Goal: Communication & Community: Answer question/provide support

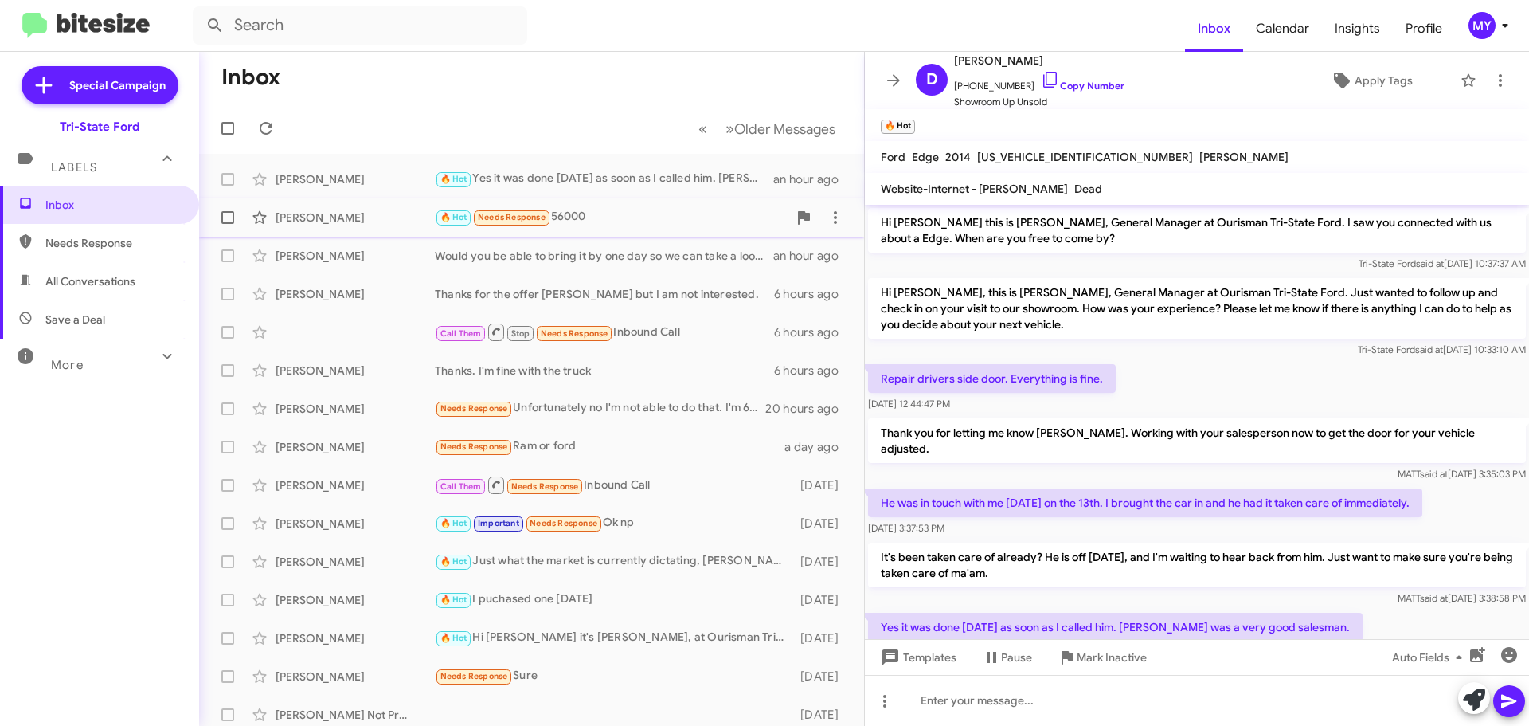
scroll to position [95, 0]
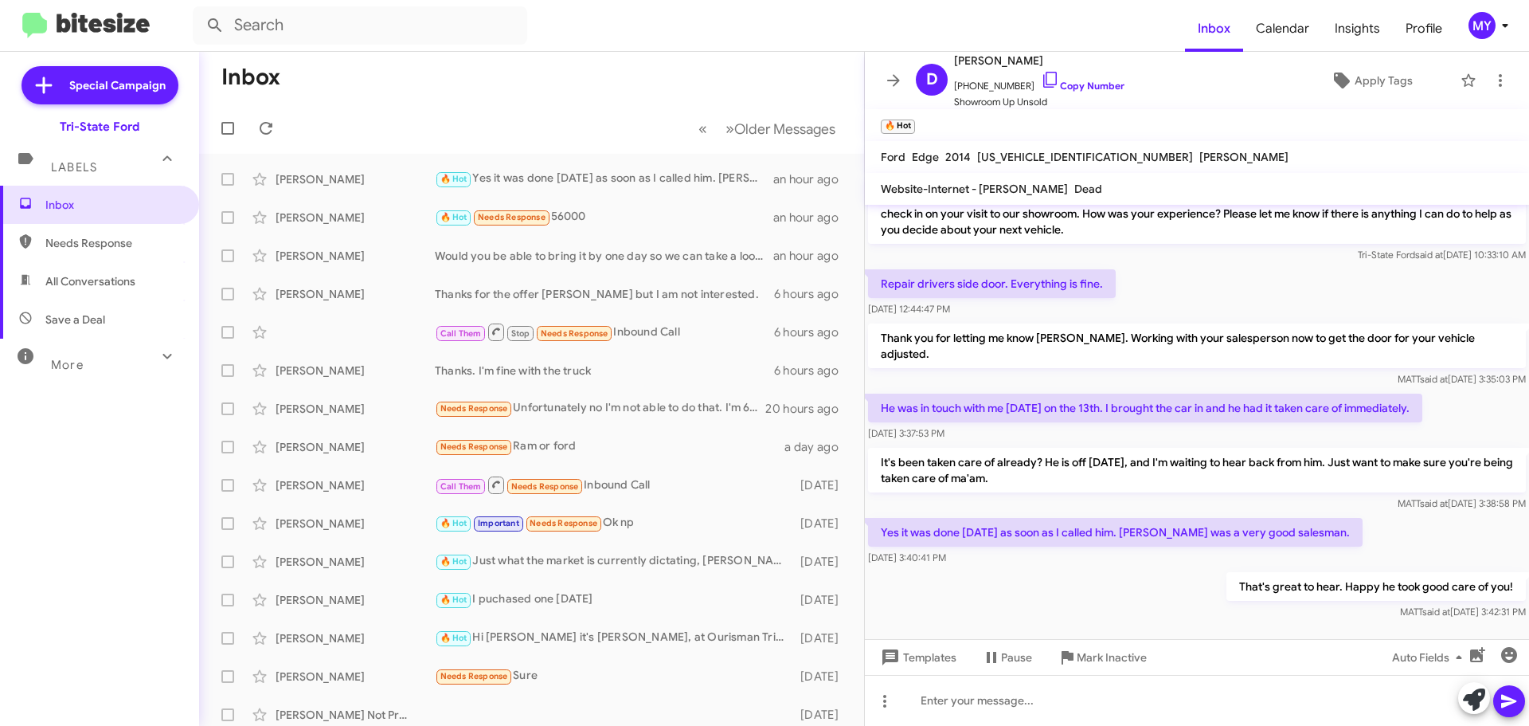
click at [131, 282] on span "All Conversations" at bounding box center [90, 281] width 90 height 16
type input "in:all-conversations"
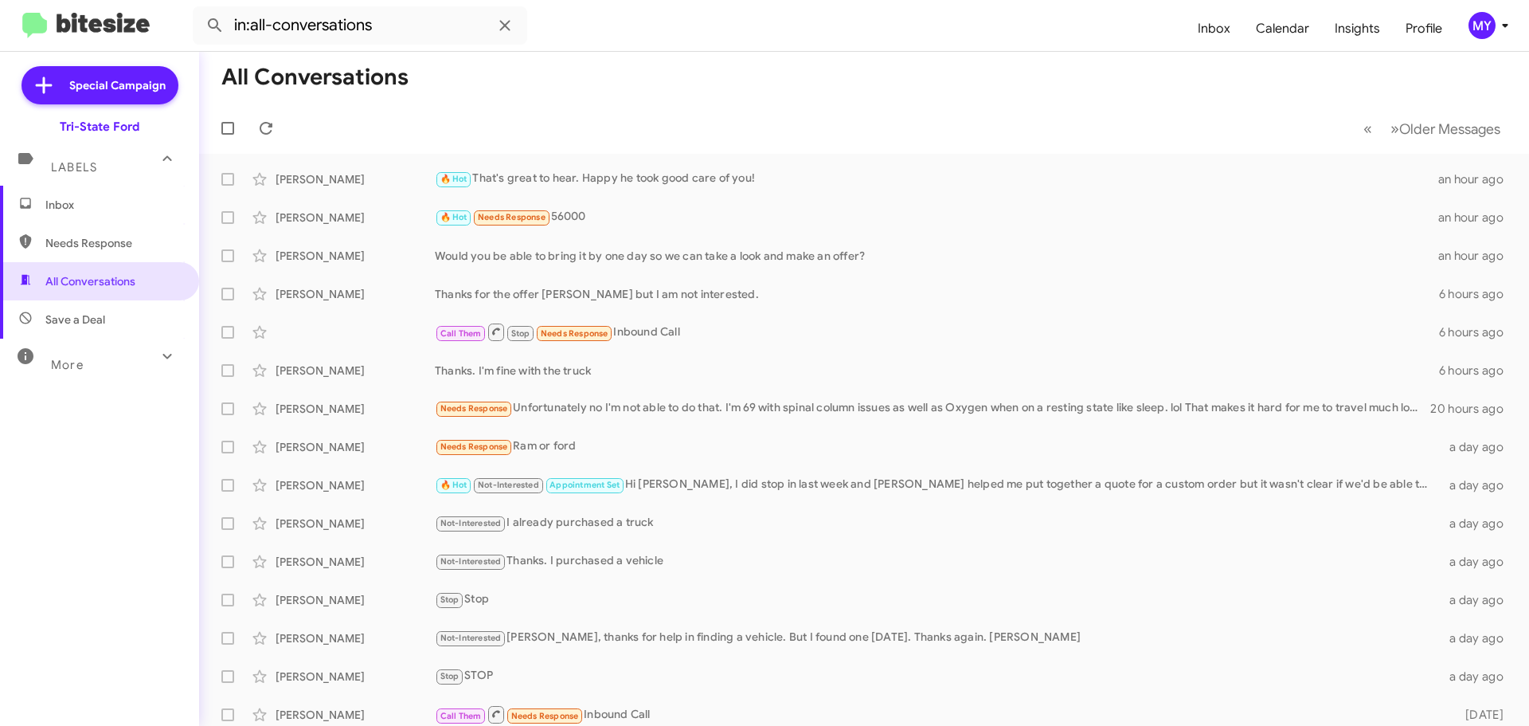
click at [59, 200] on span "Inbox" at bounding box center [112, 205] width 135 height 16
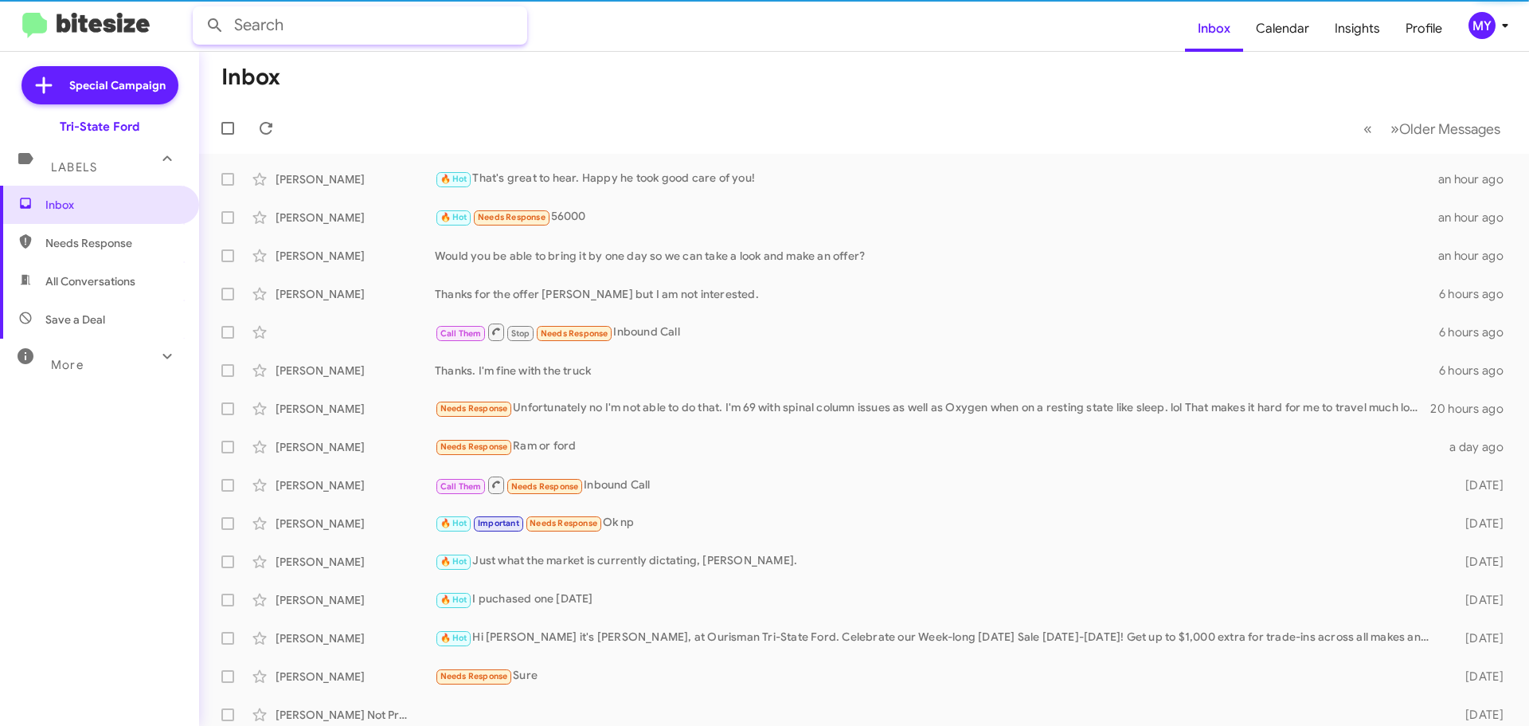
click at [332, 28] on input "text" at bounding box center [360, 25] width 334 height 38
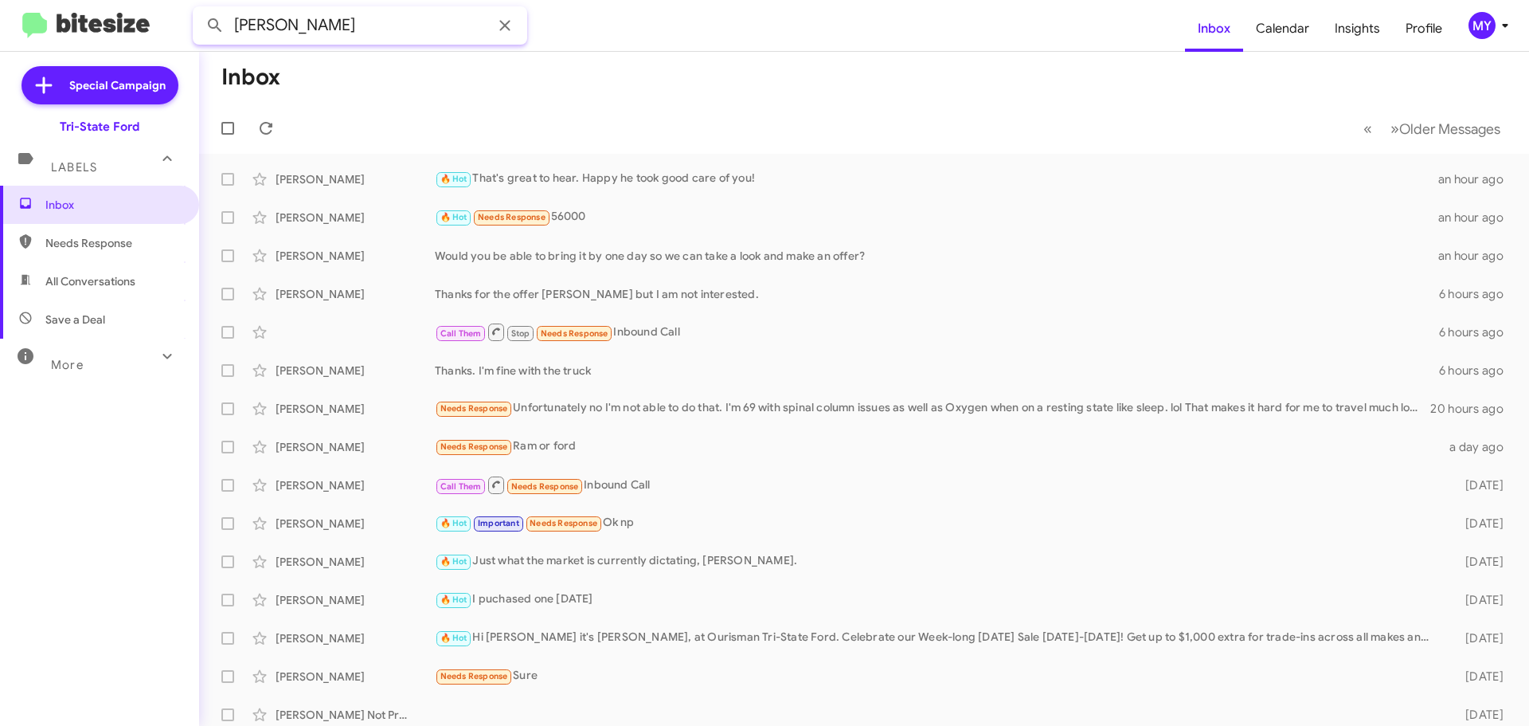
click at [199, 10] on button at bounding box center [215, 26] width 32 height 32
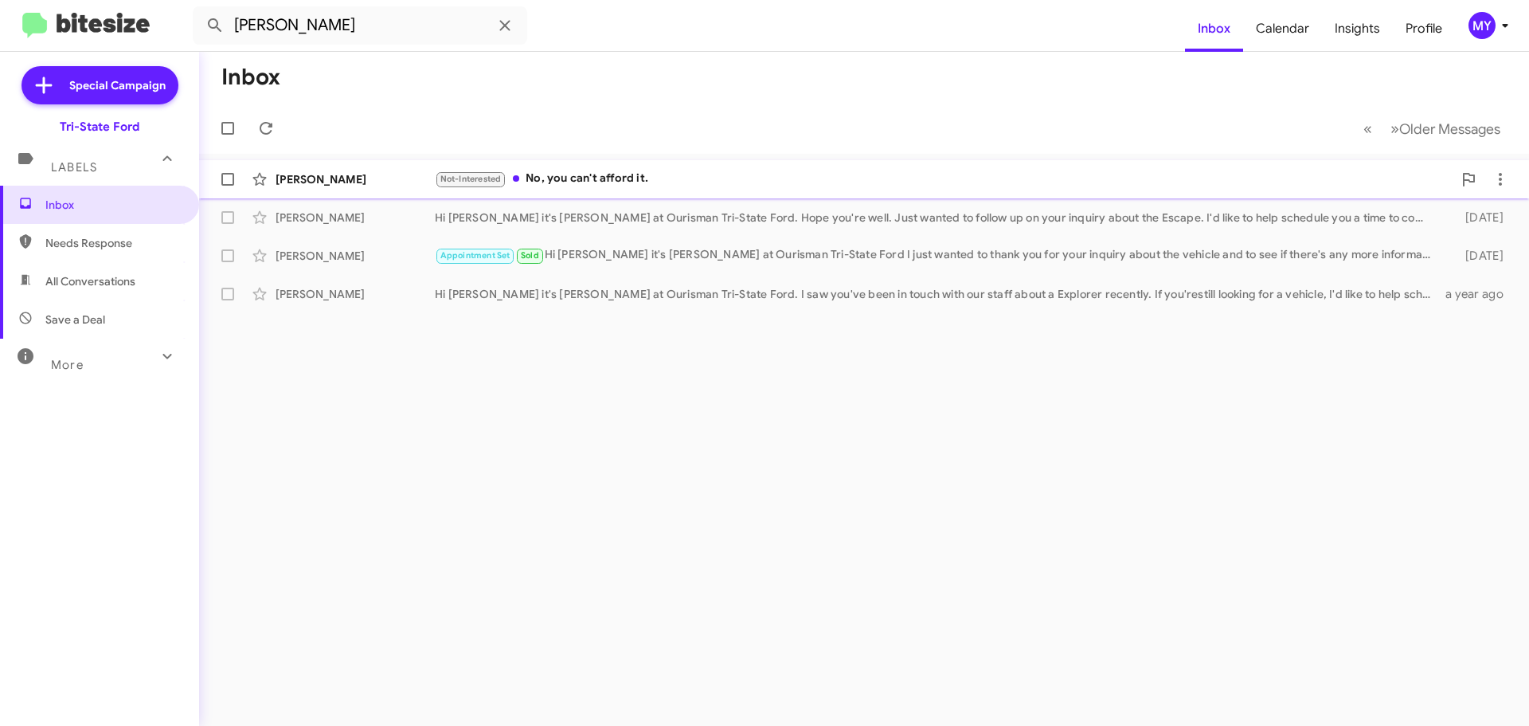
click at [545, 178] on div "Not-Interested No, you can't afford it." at bounding box center [944, 179] width 1018 height 18
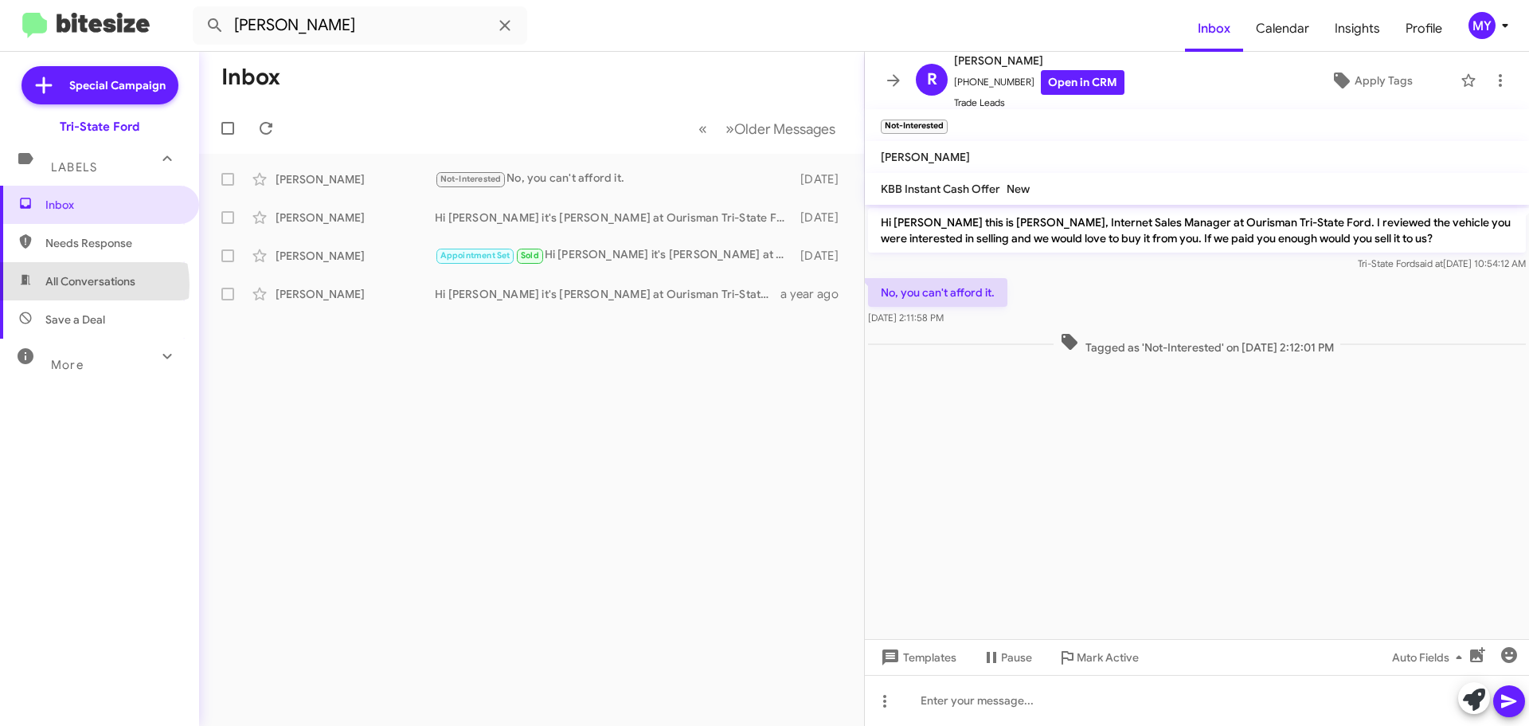
click at [72, 285] on span "All Conversations" at bounding box center [90, 281] width 90 height 16
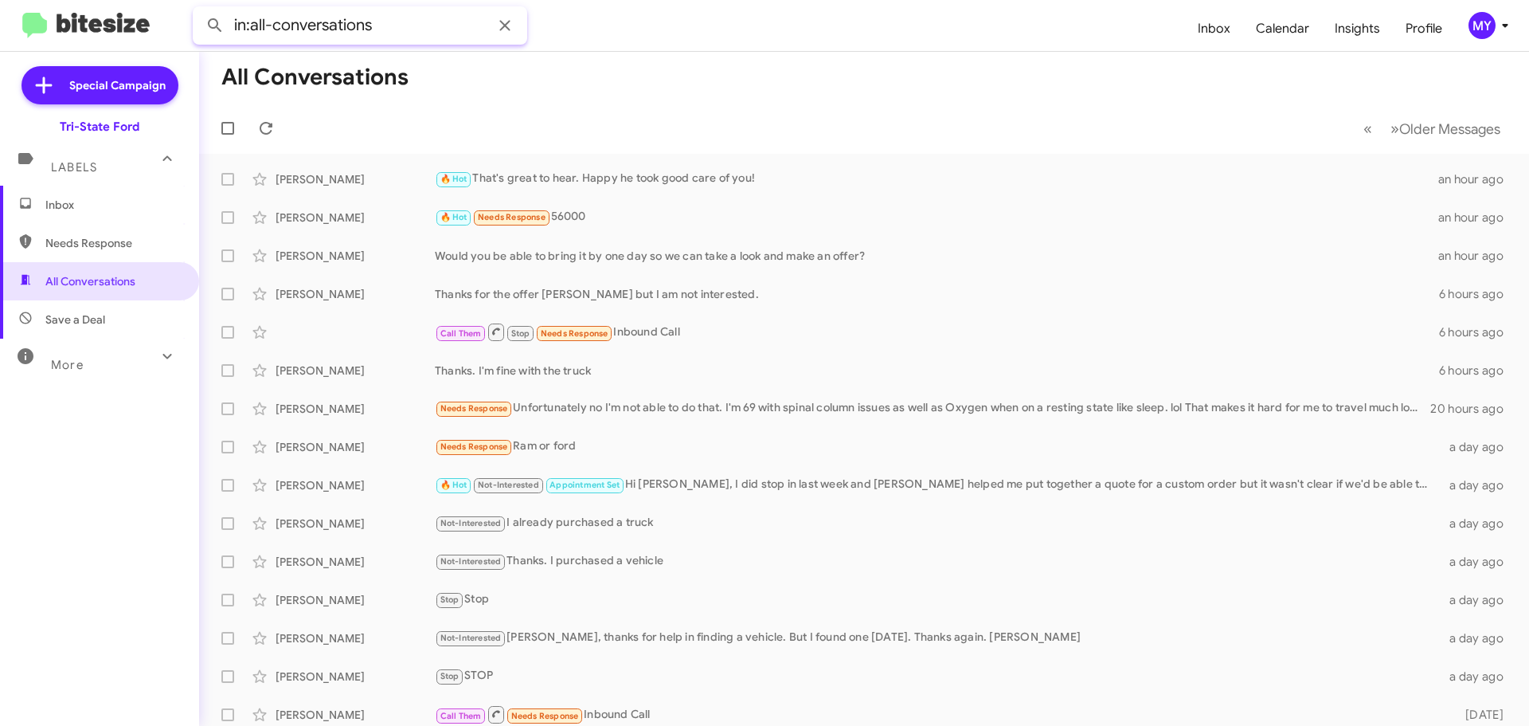
click at [396, 24] on input "in:all-conversations" at bounding box center [360, 25] width 334 height 38
click at [199, 10] on button at bounding box center [215, 26] width 32 height 32
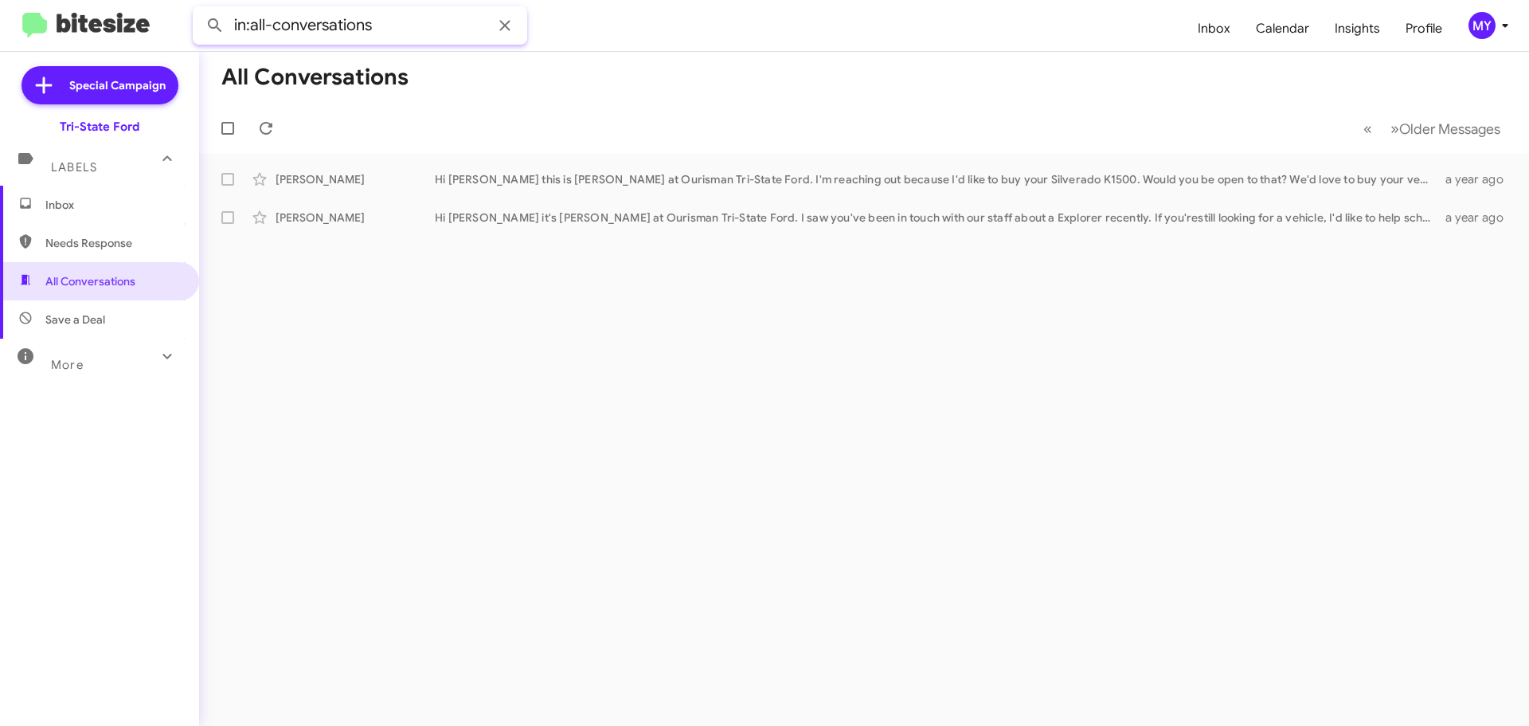
type input "in:all-conversations"
